Goal: Task Accomplishment & Management: Complete application form

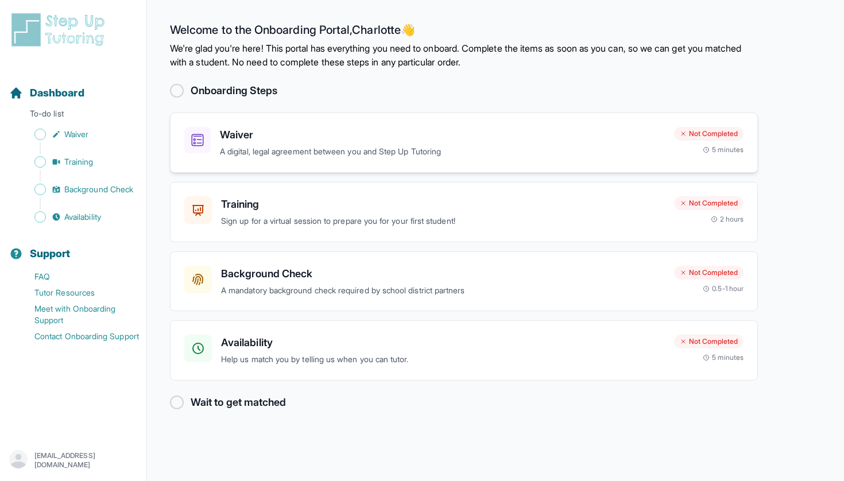
click at [230, 136] on h3 "Waiver" at bounding box center [442, 135] width 445 height 16
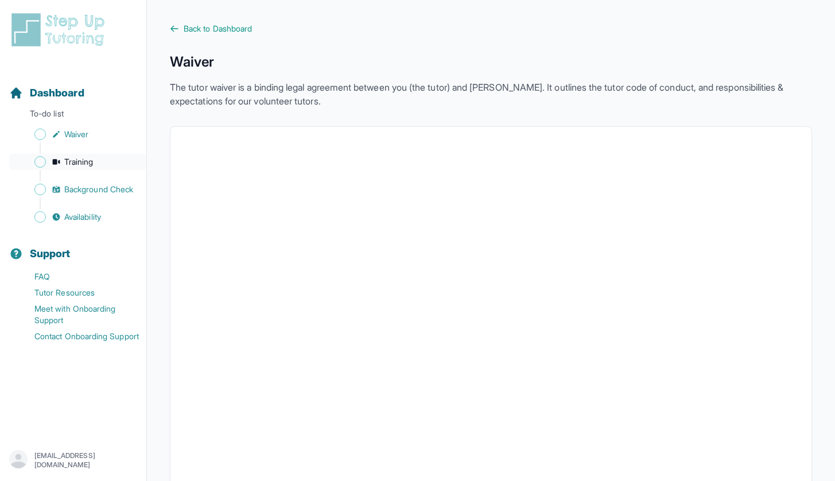
click at [76, 164] on span "Training" at bounding box center [78, 161] width 29 height 11
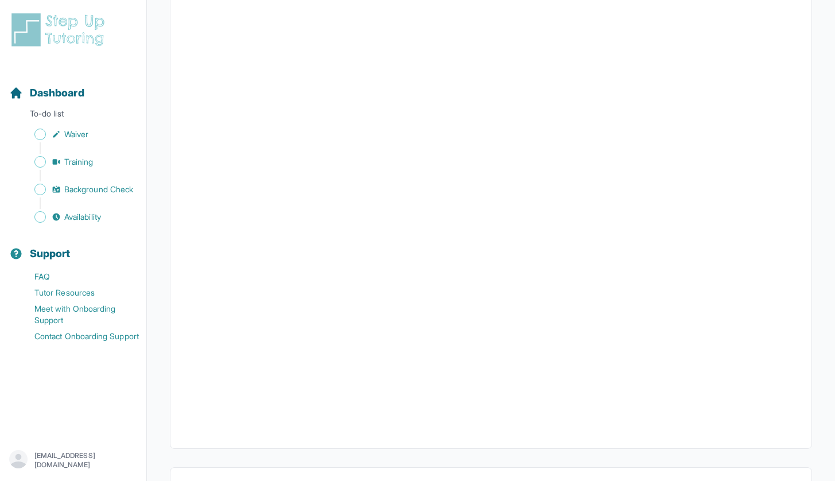
scroll to position [298, 0]
click at [44, 278] on link "FAQ" at bounding box center [77, 277] width 137 height 16
click at [94, 190] on span "Background Check" at bounding box center [98, 189] width 69 height 11
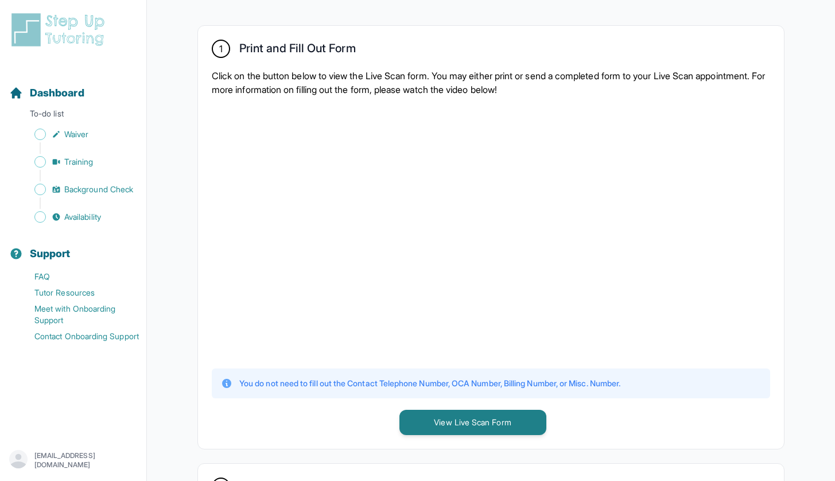
scroll to position [211, 0]
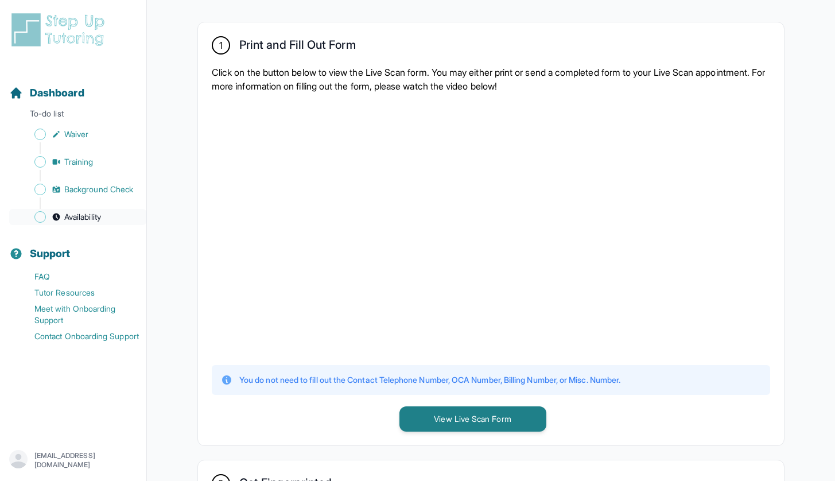
click at [72, 215] on span "Availability" at bounding box center [82, 216] width 37 height 11
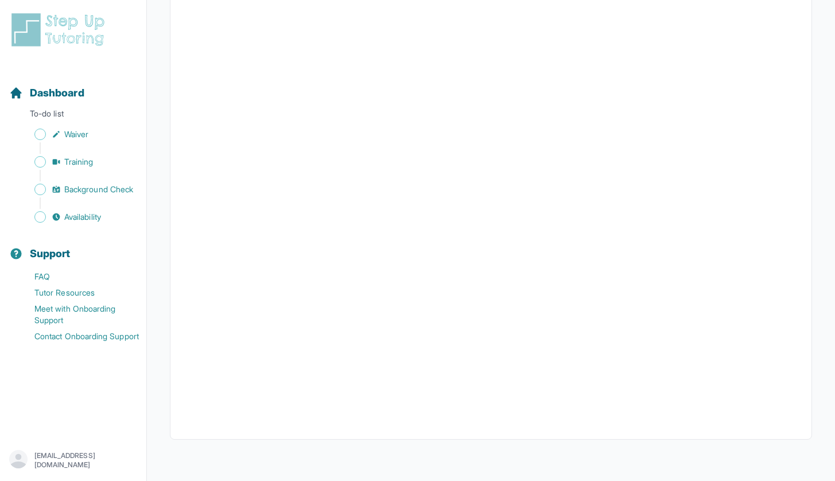
scroll to position [186, 0]
click at [71, 161] on span "Training" at bounding box center [78, 161] width 29 height 11
click at [110, 187] on span "Background Check" at bounding box center [98, 189] width 69 height 11
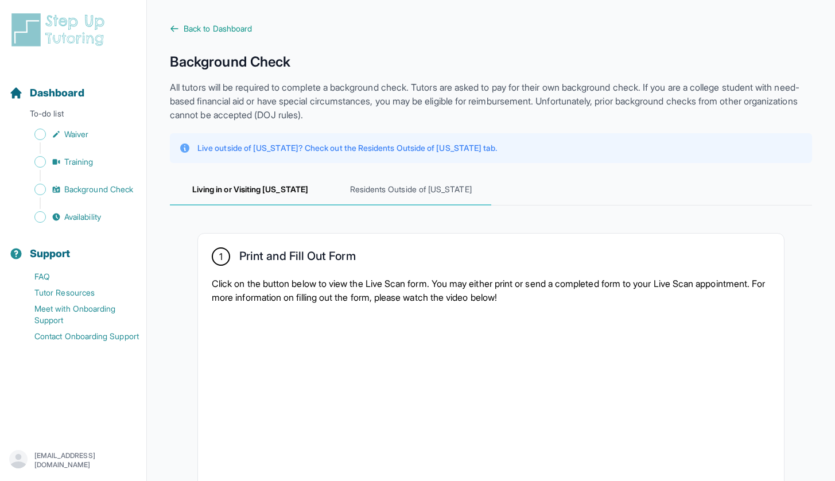
click at [381, 189] on span "Residents Outside of [US_STATE]" at bounding box center [411, 189] width 161 height 31
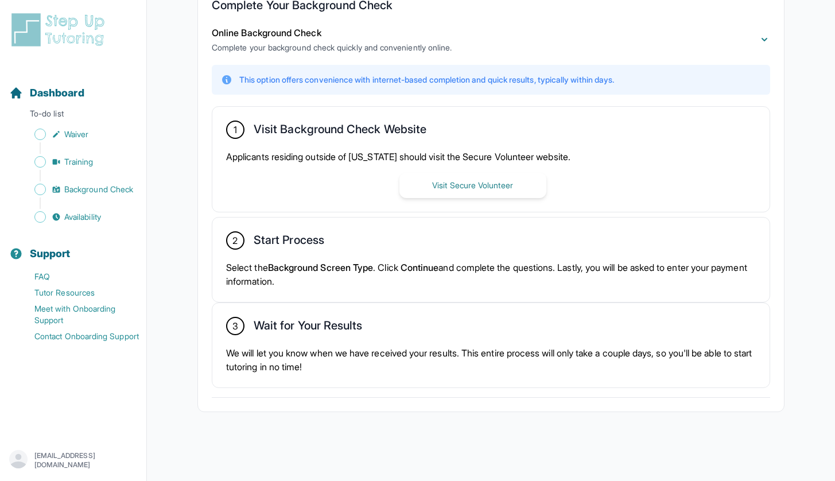
scroll to position [249, 0]
click at [438, 189] on button "Visit Secure Volunteer" at bounding box center [472, 185] width 147 height 25
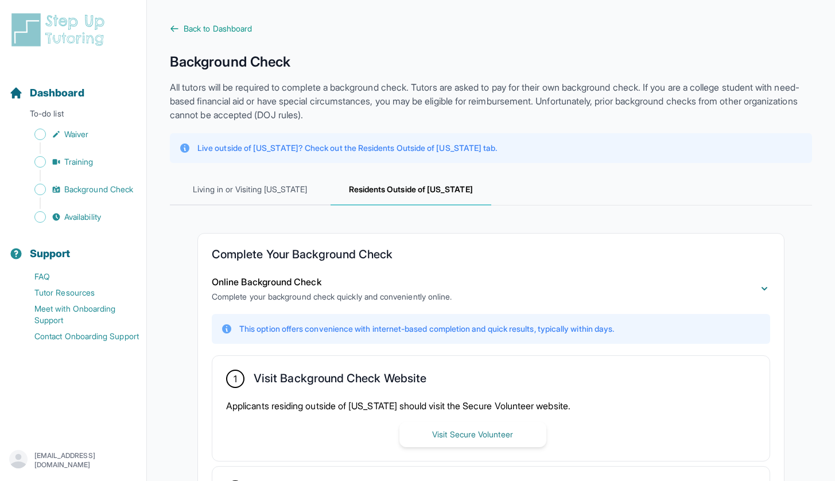
scroll to position [0, 0]
